Goal: Information Seeking & Learning: Compare options

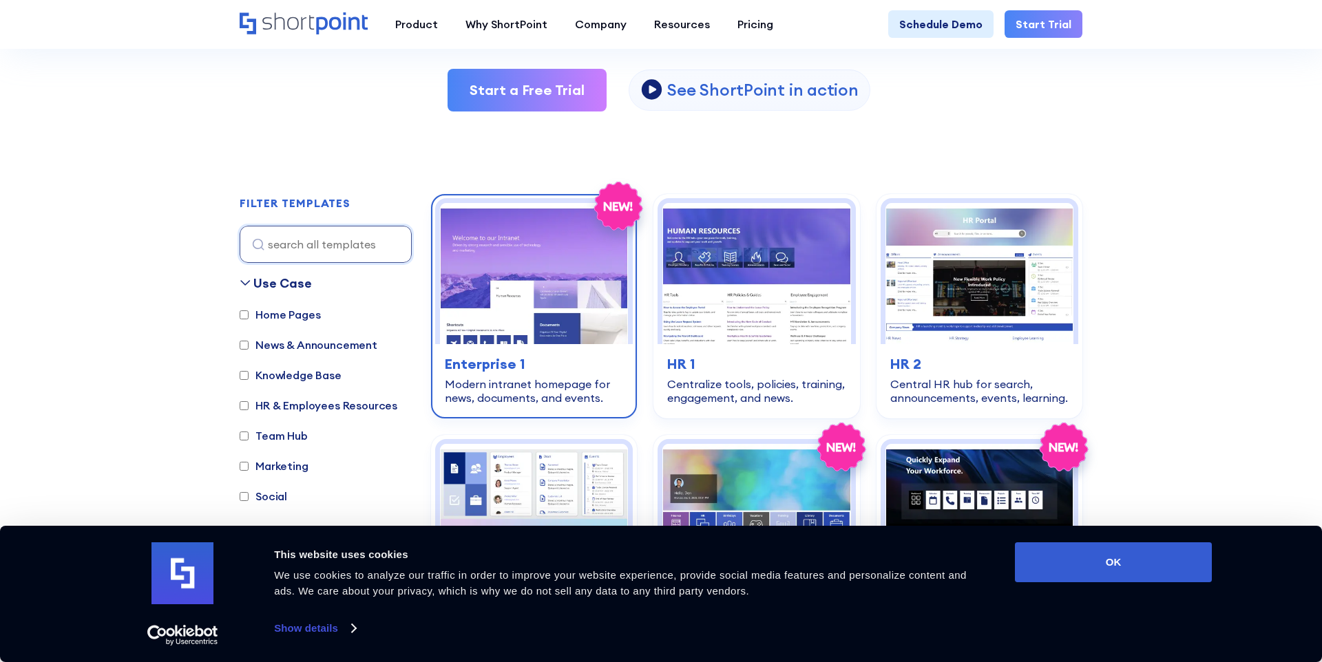
scroll to position [311, 0]
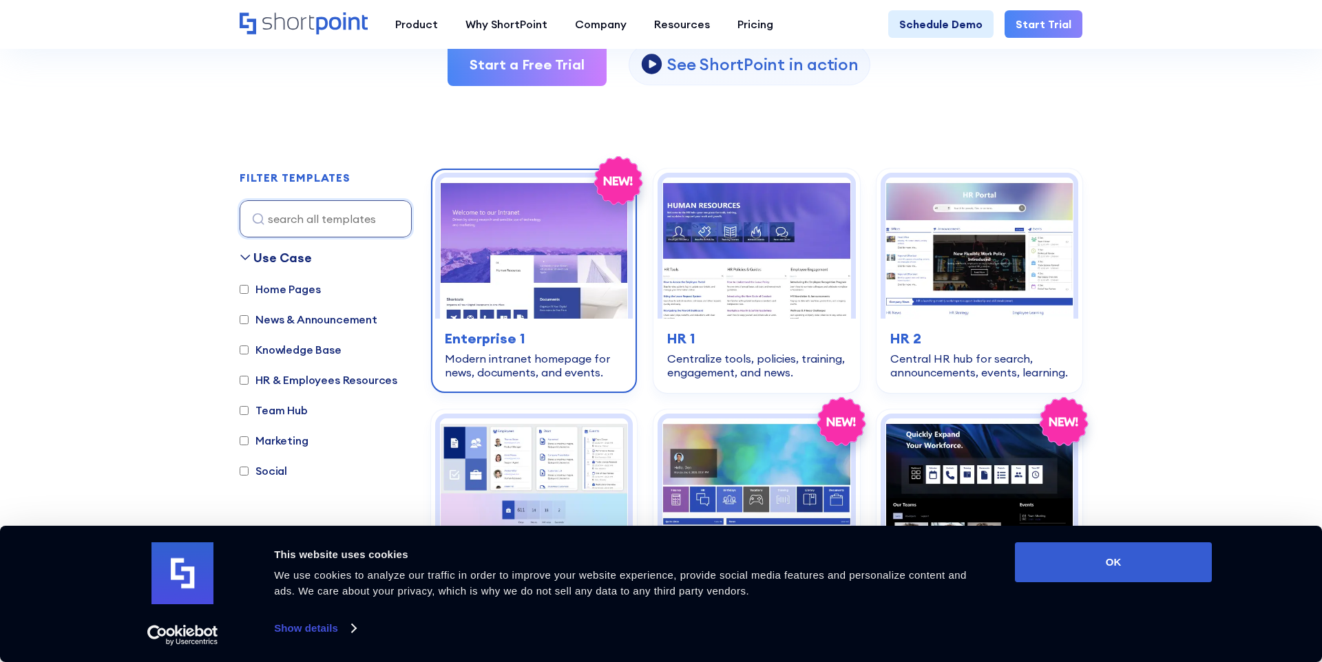
click at [618, 326] on div "home-pages Enterprise 1 Modern intranet homepage for news, documents, and event…" at bounding box center [534, 354] width 198 height 70
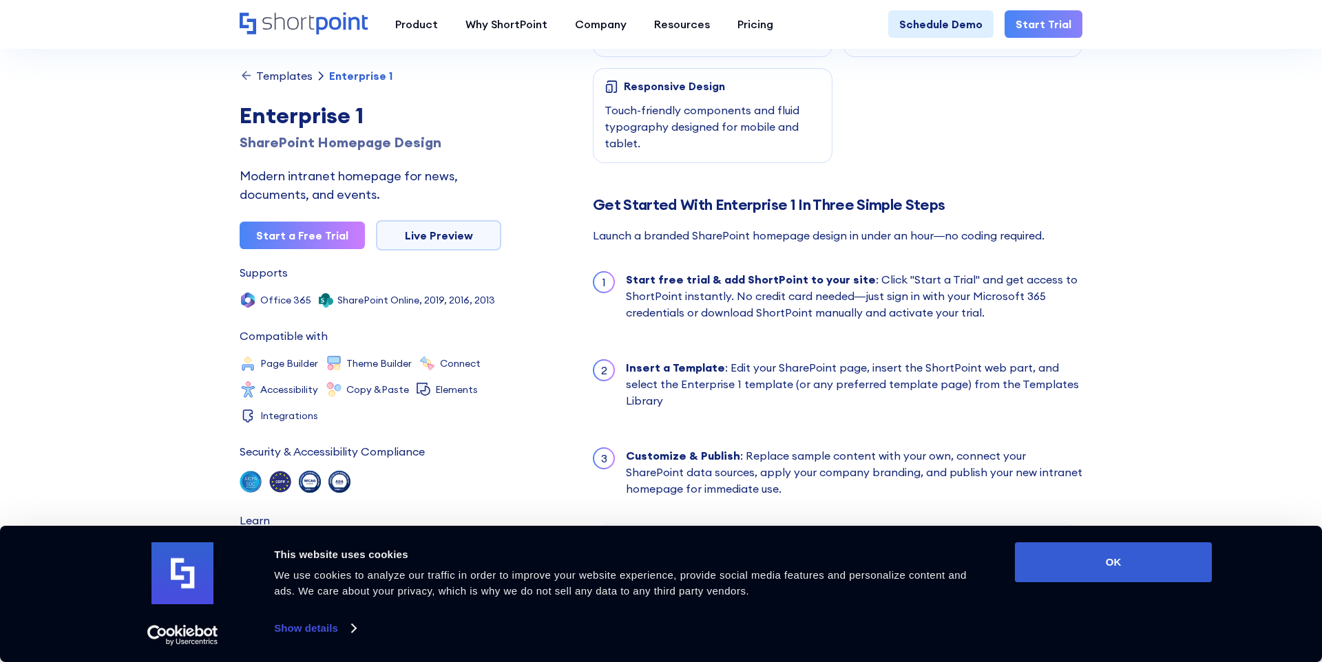
scroll to position [1091, 0]
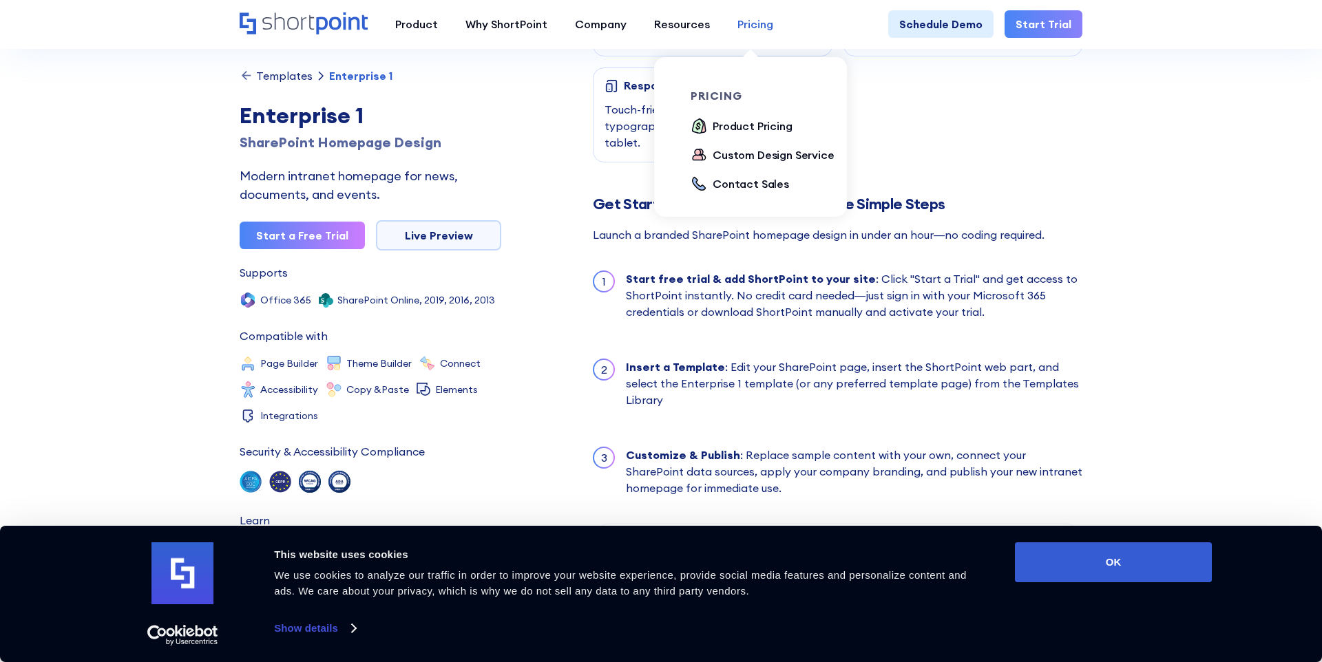
click at [752, 17] on div "Pricing" at bounding box center [755, 24] width 36 height 17
click at [777, 125] on div "Product Pricing" at bounding box center [753, 126] width 80 height 17
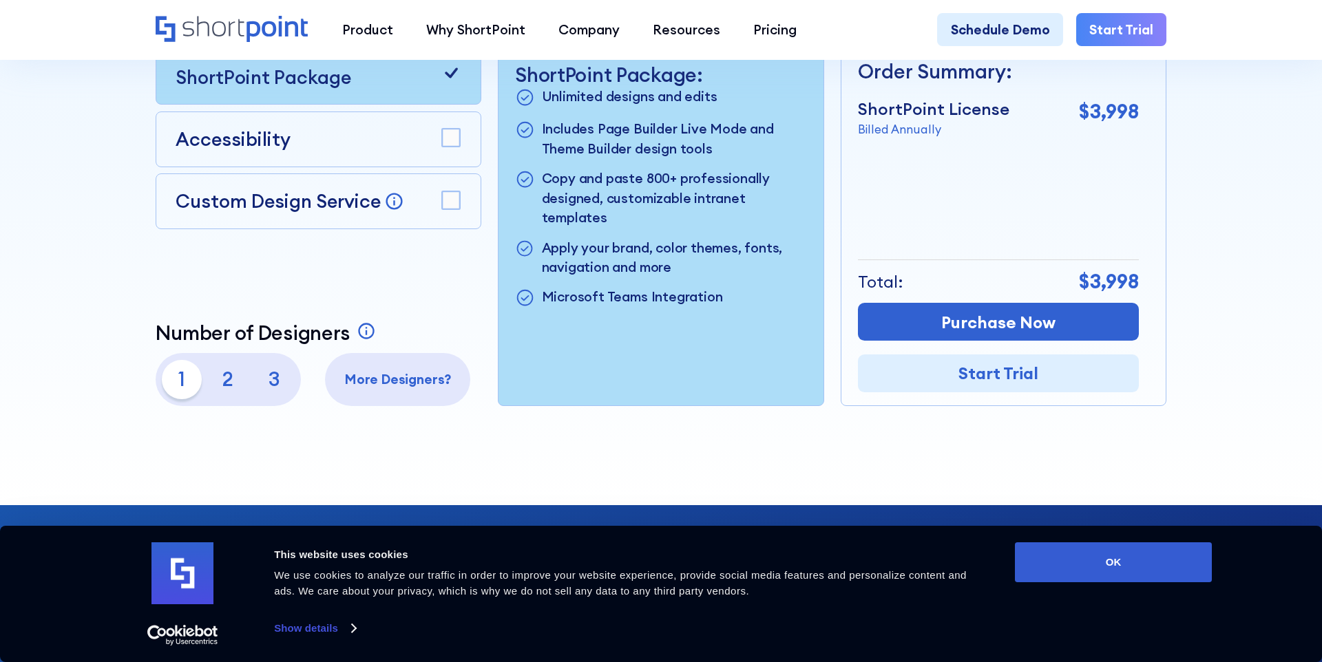
scroll to position [648, 0]
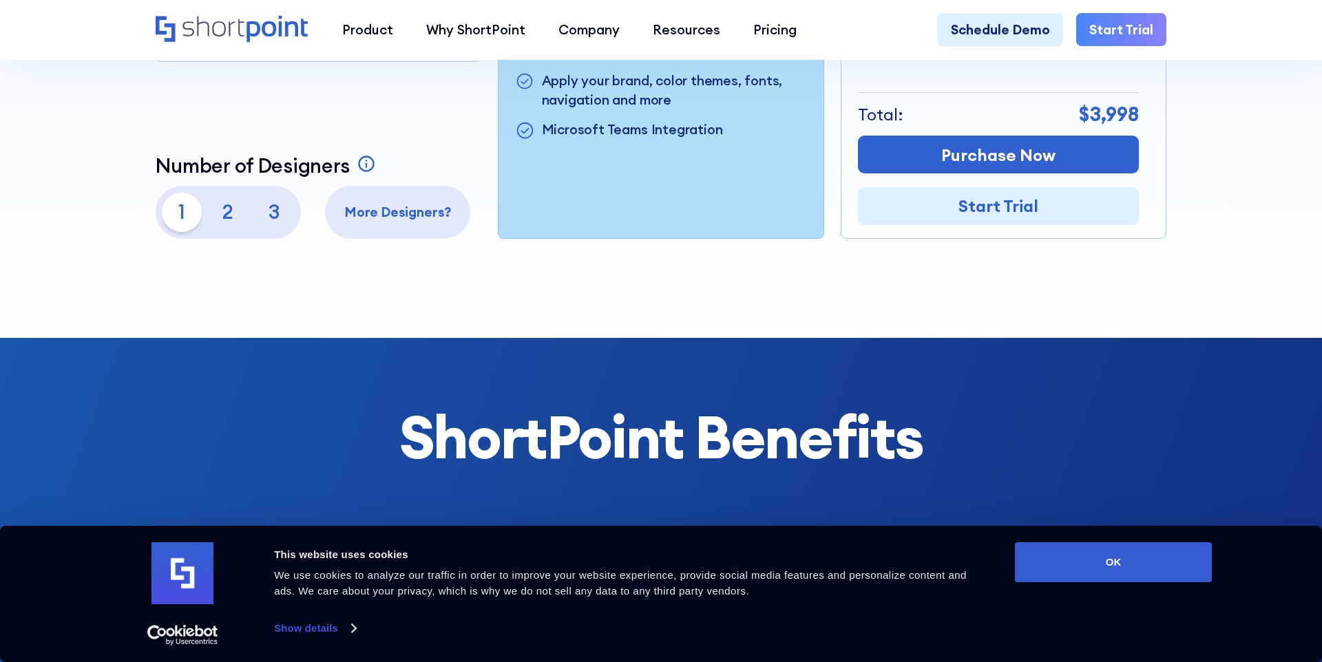
click at [232, 218] on p "2" at bounding box center [228, 213] width 40 height 40
click at [173, 218] on p "1" at bounding box center [182, 213] width 40 height 40
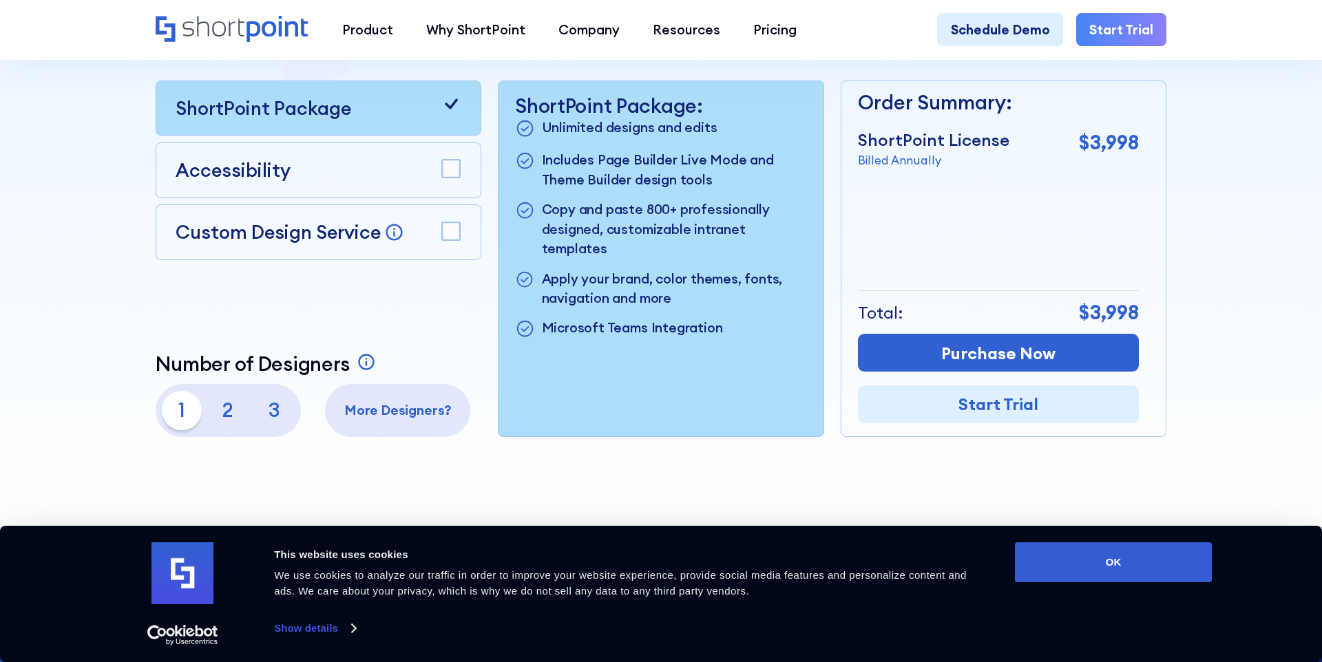
scroll to position [0, 0]
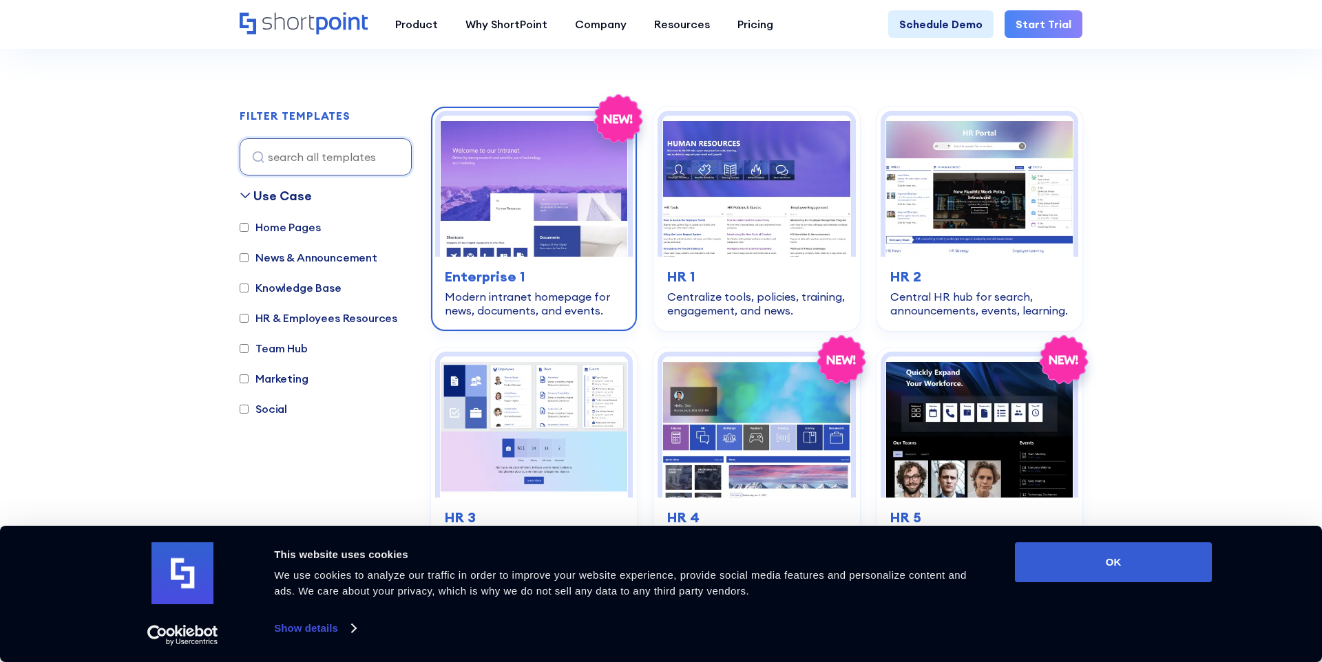
scroll to position [539, 0]
